Goal: Information Seeking & Learning: Understand process/instructions

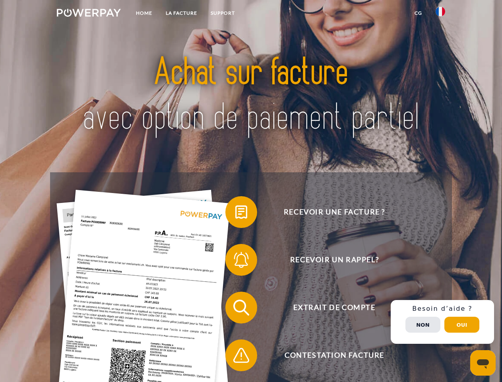
click at [89, 14] on img at bounding box center [89, 13] width 64 height 8
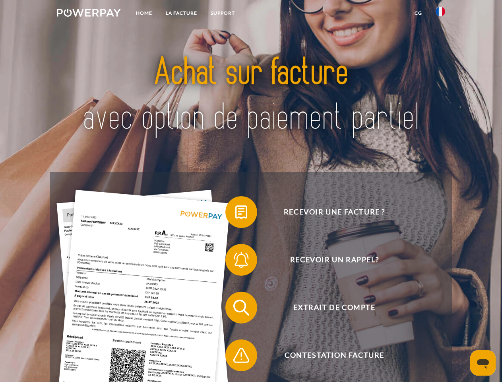
click at [440, 14] on img at bounding box center [441, 12] width 10 height 10
click at [418, 13] on link "CG" at bounding box center [418, 13] width 21 height 14
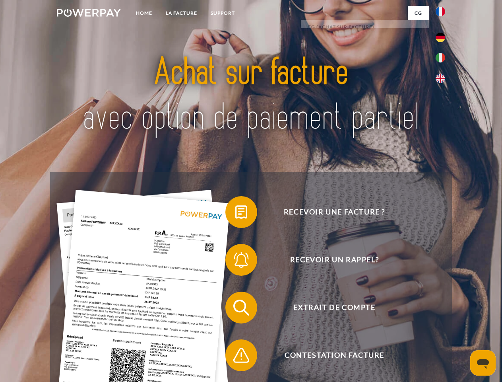
click at [235, 213] on span at bounding box center [230, 212] width 40 height 40
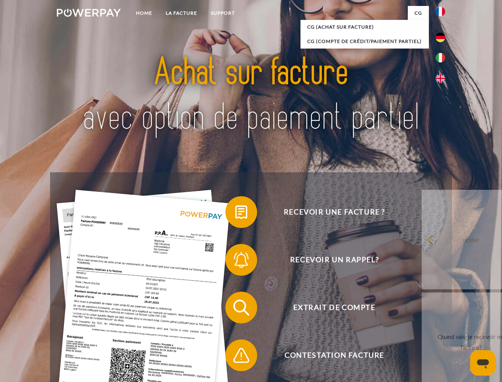
click at [235, 261] on div "Recevoir une facture ? Recevoir un rappel? Extrait de compte retour" at bounding box center [251, 331] width 402 height 318
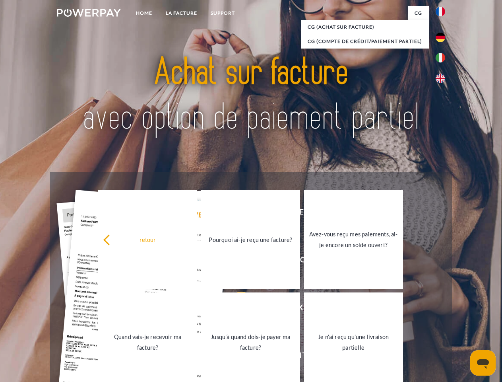
click at [235, 309] on link "Jusqu'à quand dois-je payer ma facture?" at bounding box center [250, 341] width 99 height 99
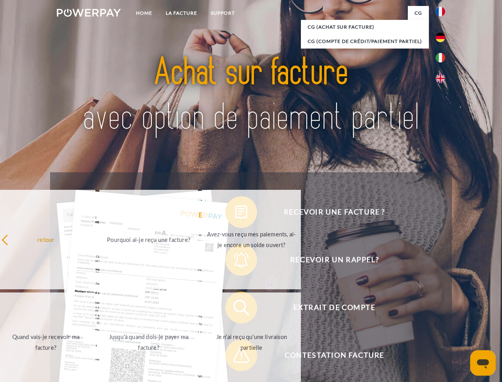
click at [235, 357] on span at bounding box center [230, 355] width 40 height 40
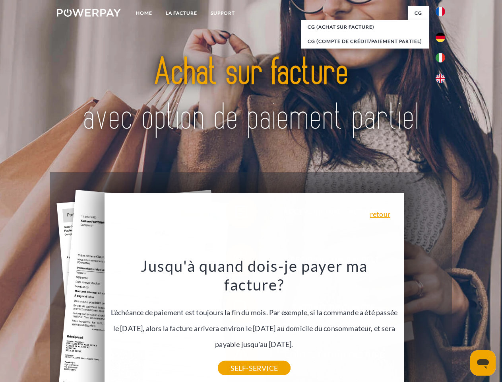
click at [442, 322] on div "Recevoir une facture ? Recevoir un rappel? Extrait de compte retour" at bounding box center [251, 331] width 402 height 318
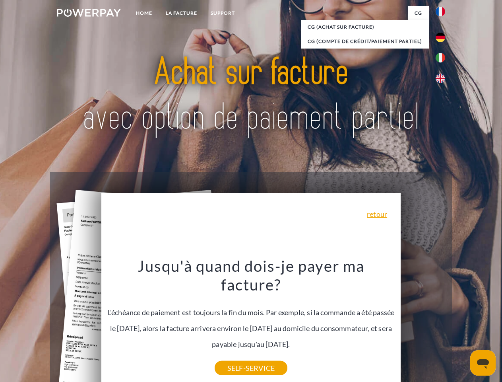
click at [423, 323] on span "Extrait de compte" at bounding box center [334, 307] width 195 height 32
click at [462, 324] on header "Home LA FACTURE Support" at bounding box center [251, 274] width 502 height 549
